Goal: Task Accomplishment & Management: Use online tool/utility

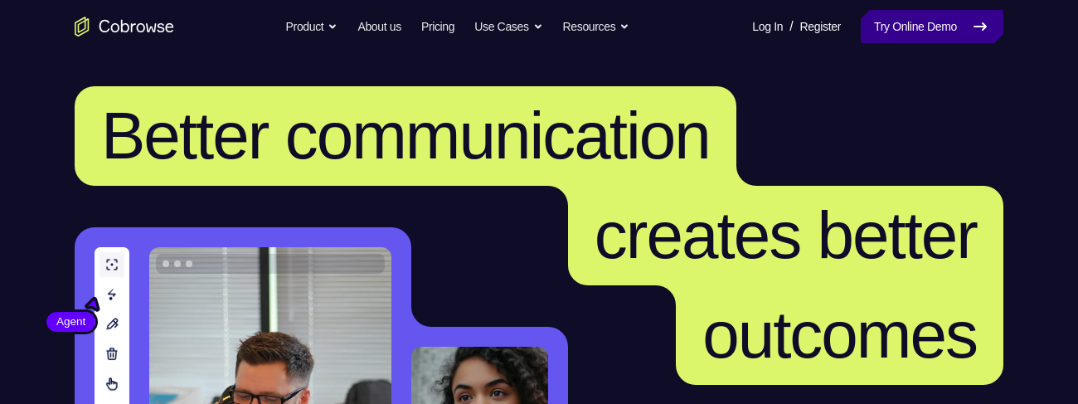
click at [895, 15] on link "Try Online Demo" at bounding box center [932, 26] width 143 height 33
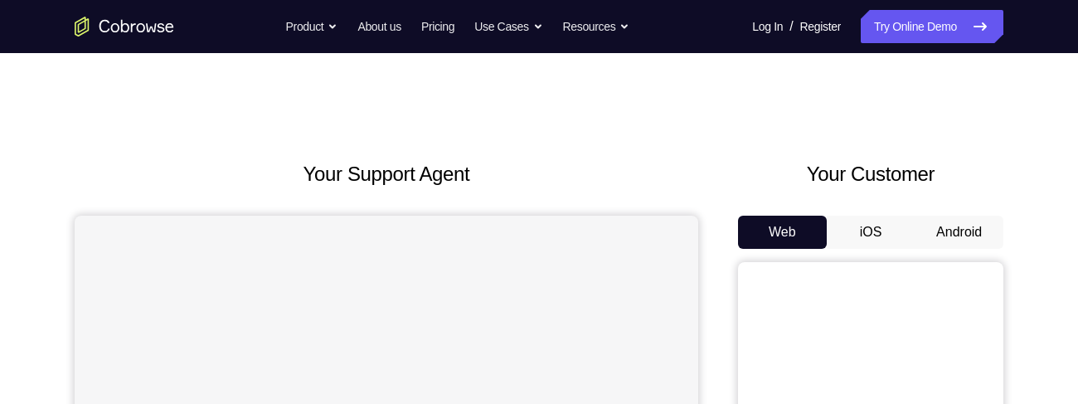
scroll to position [133, 0]
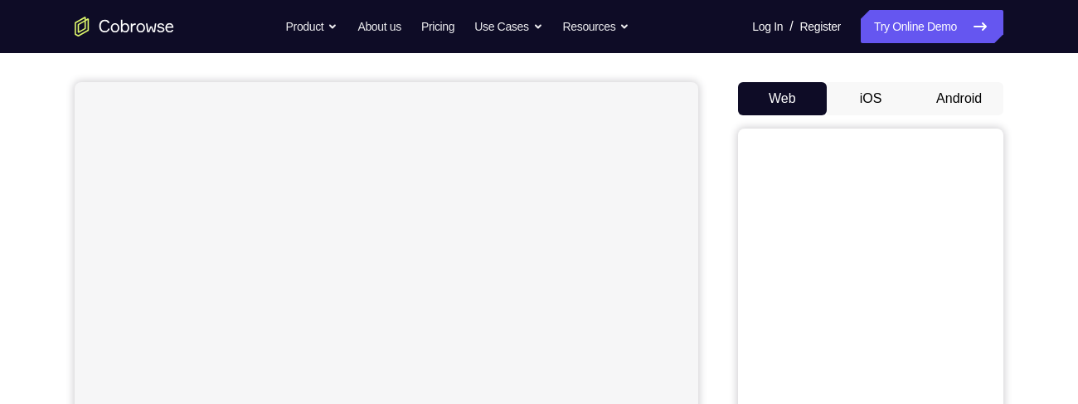
click at [962, 115] on button "Android" at bounding box center [958, 98] width 89 height 33
click at [967, 115] on button "Android" at bounding box center [958, 98] width 89 height 33
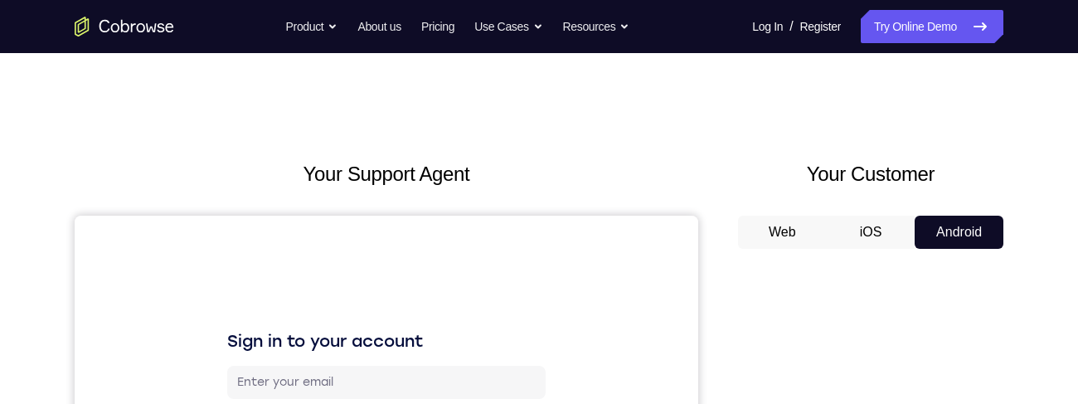
scroll to position [0, 0]
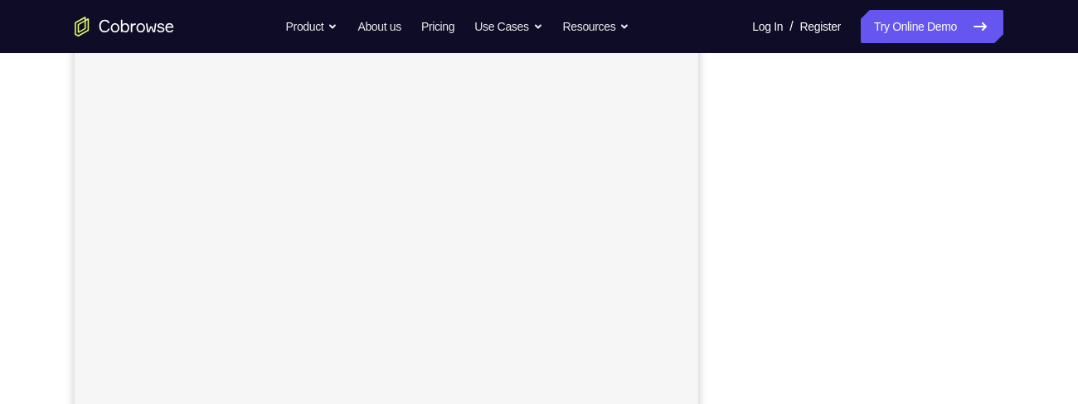
scroll to position [167, 0]
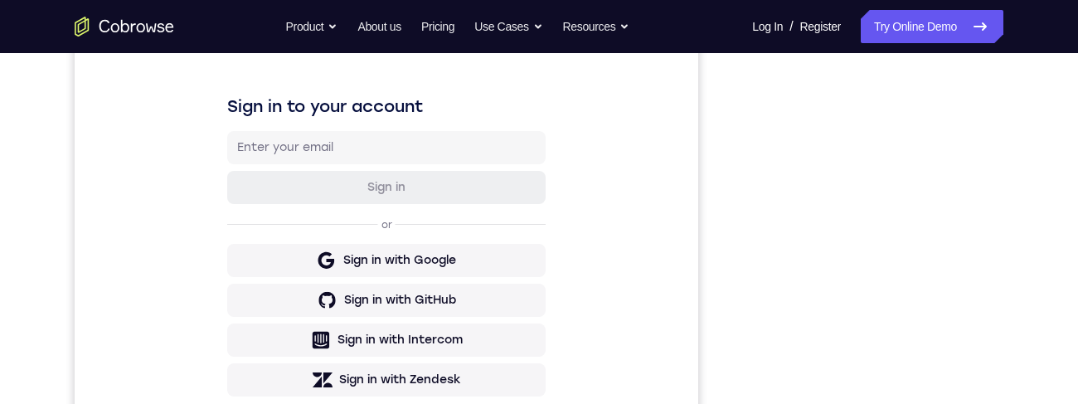
scroll to position [237, 0]
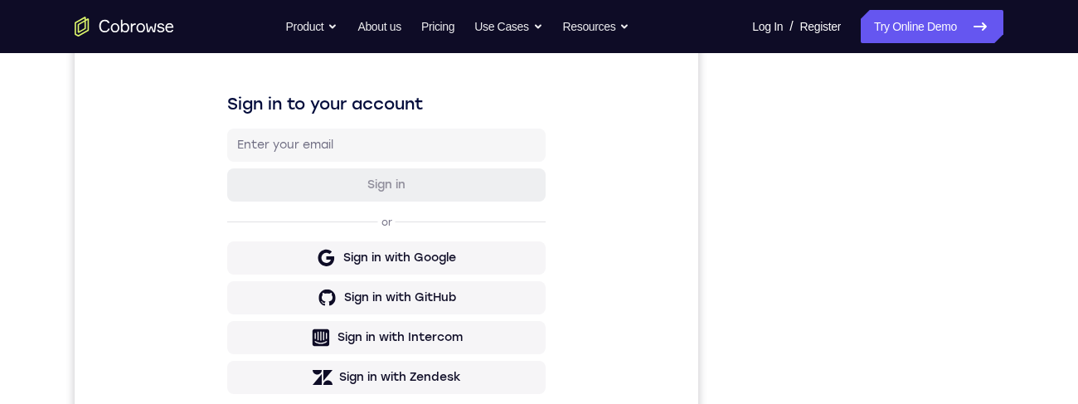
click at [1015, 301] on div "Your Support Agent Your Customer Web iOS Android Next Steps We’d be happy to gi…" at bounding box center [538, 362] width 1061 height 1093
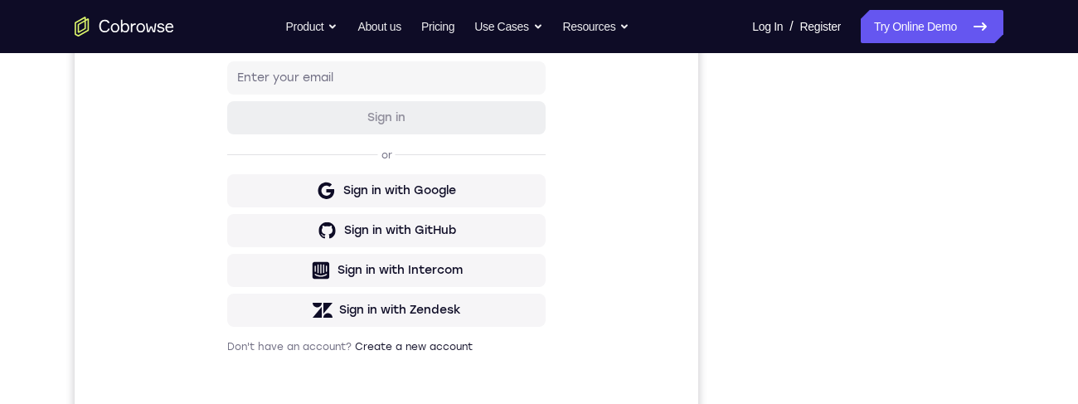
scroll to position [302, 0]
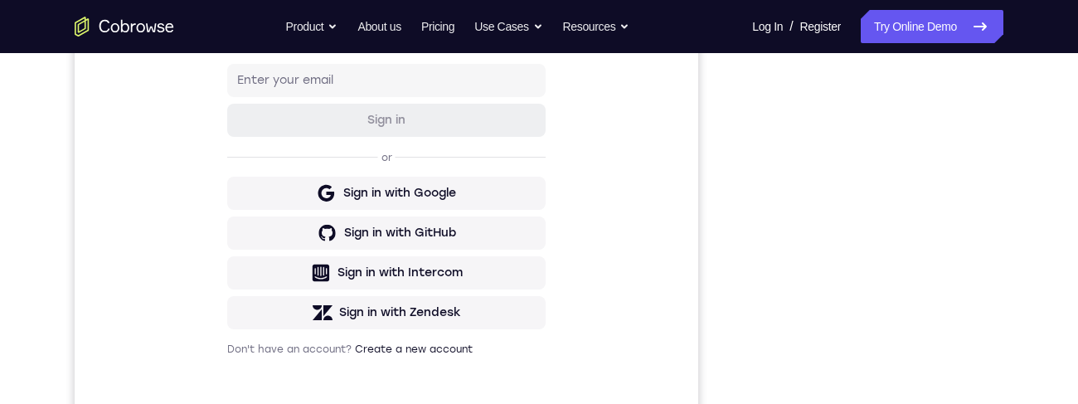
click at [994, 245] on div at bounding box center [870, 215] width 265 height 510
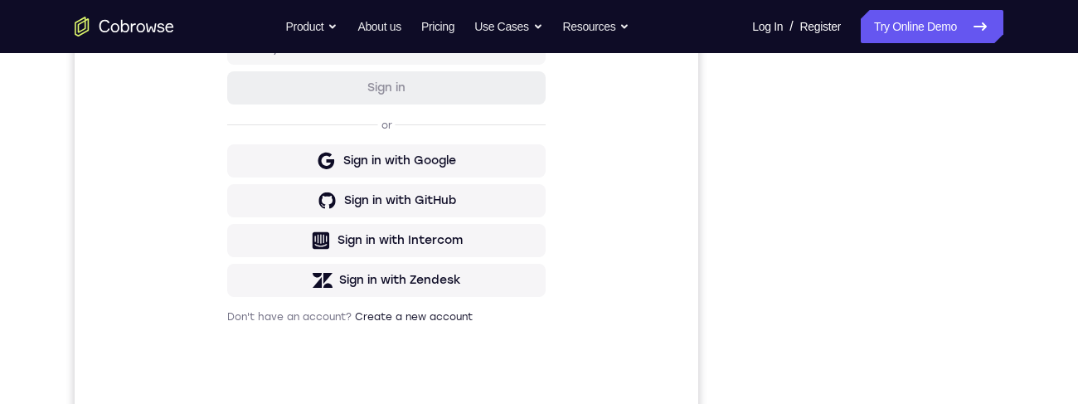
scroll to position [337, 0]
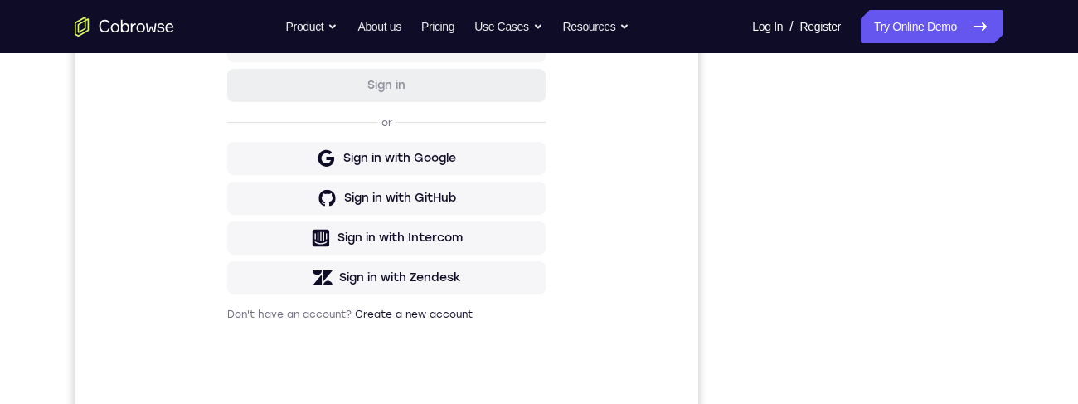
click at [1029, 161] on div "Your Support Agent Your Customer Web iOS Android Next Steps We’d be happy to gi…" at bounding box center [538, 262] width 1061 height 1093
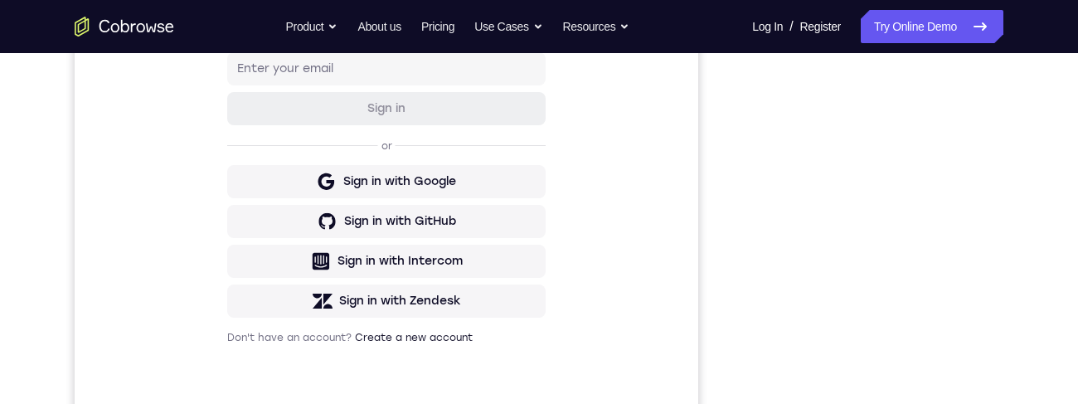
scroll to position [315, 0]
